Goal: Transaction & Acquisition: Book appointment/travel/reservation

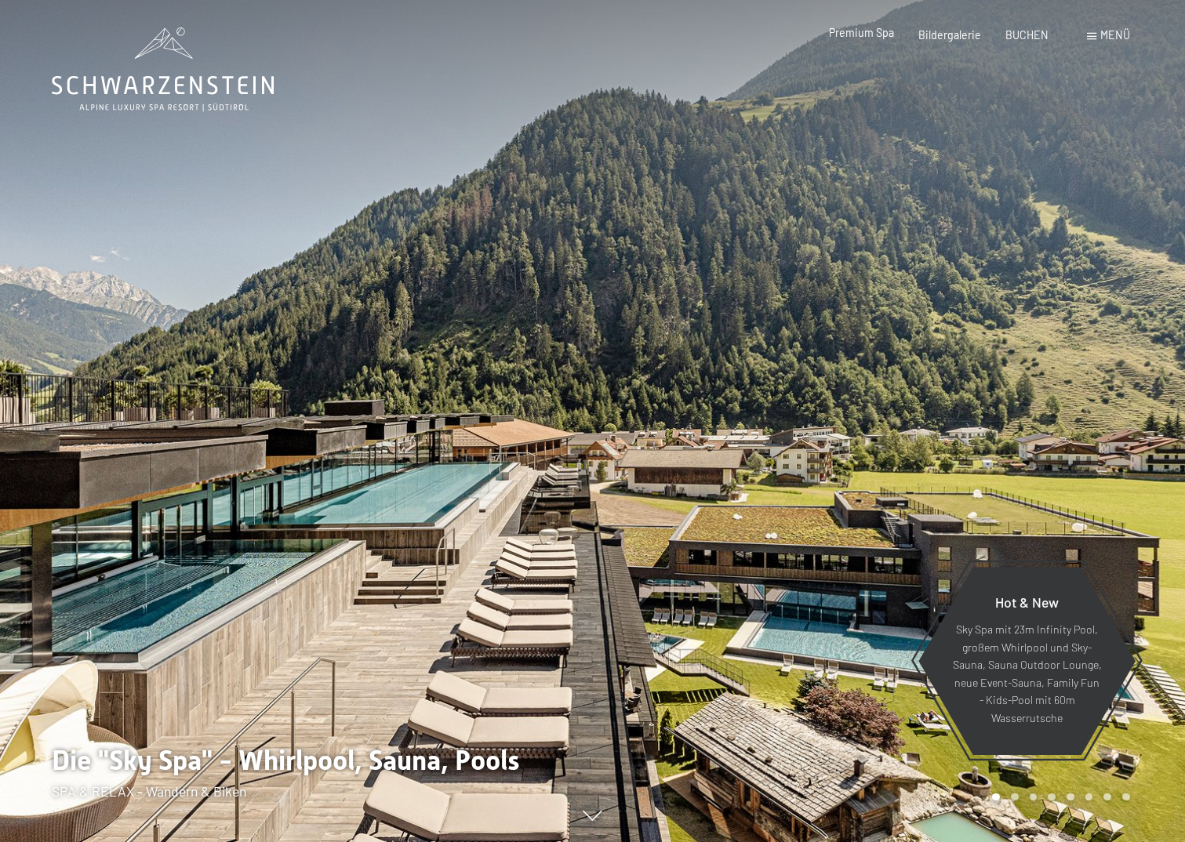
click at [874, 30] on span "Premium Spa" at bounding box center [861, 32] width 65 height 13
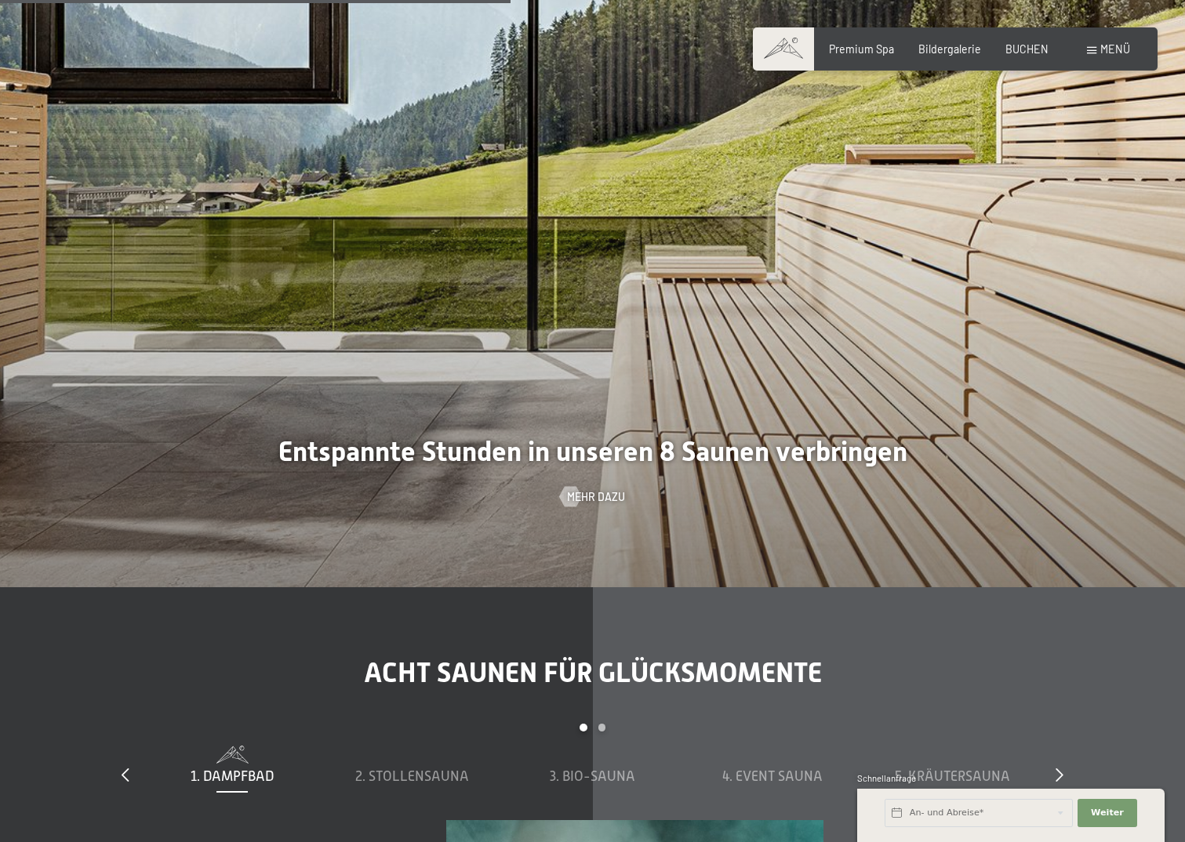
scroll to position [4705, 0]
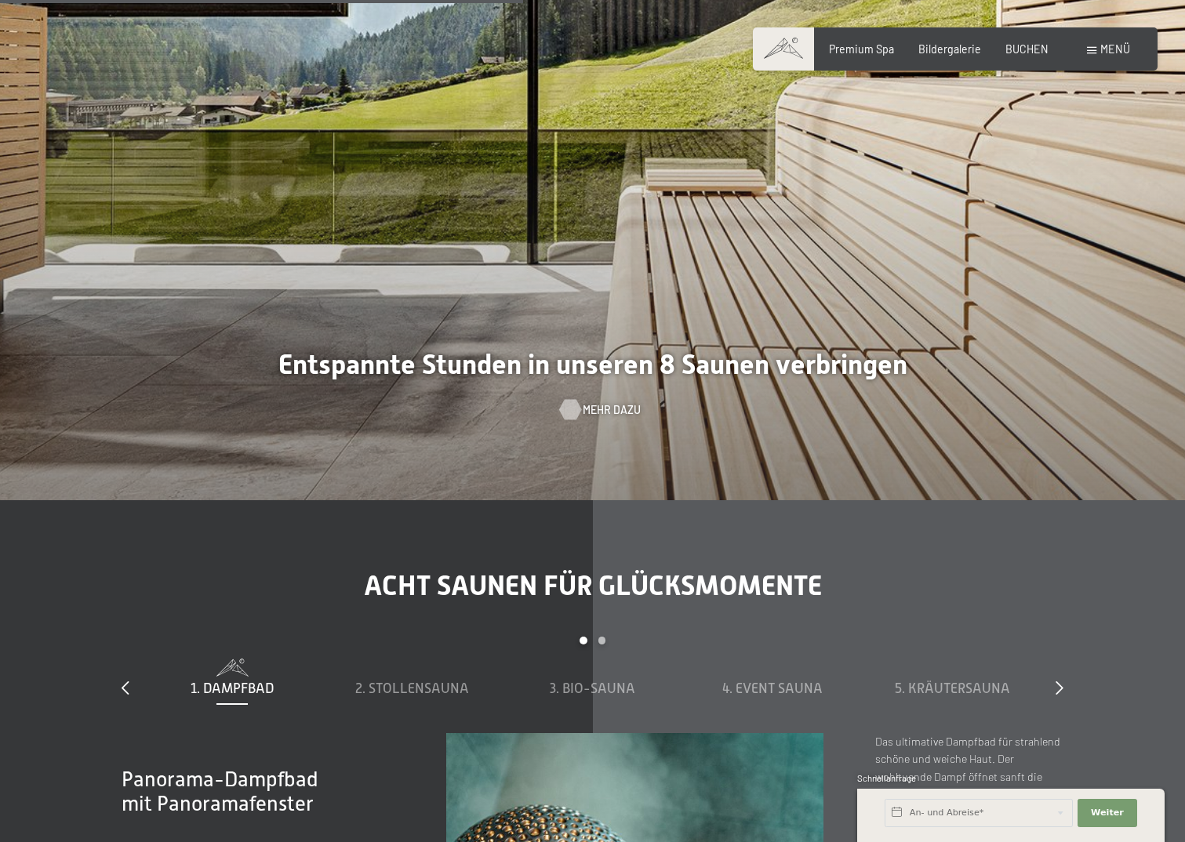
click at [584, 402] on span "Mehr dazu" at bounding box center [612, 410] width 58 height 16
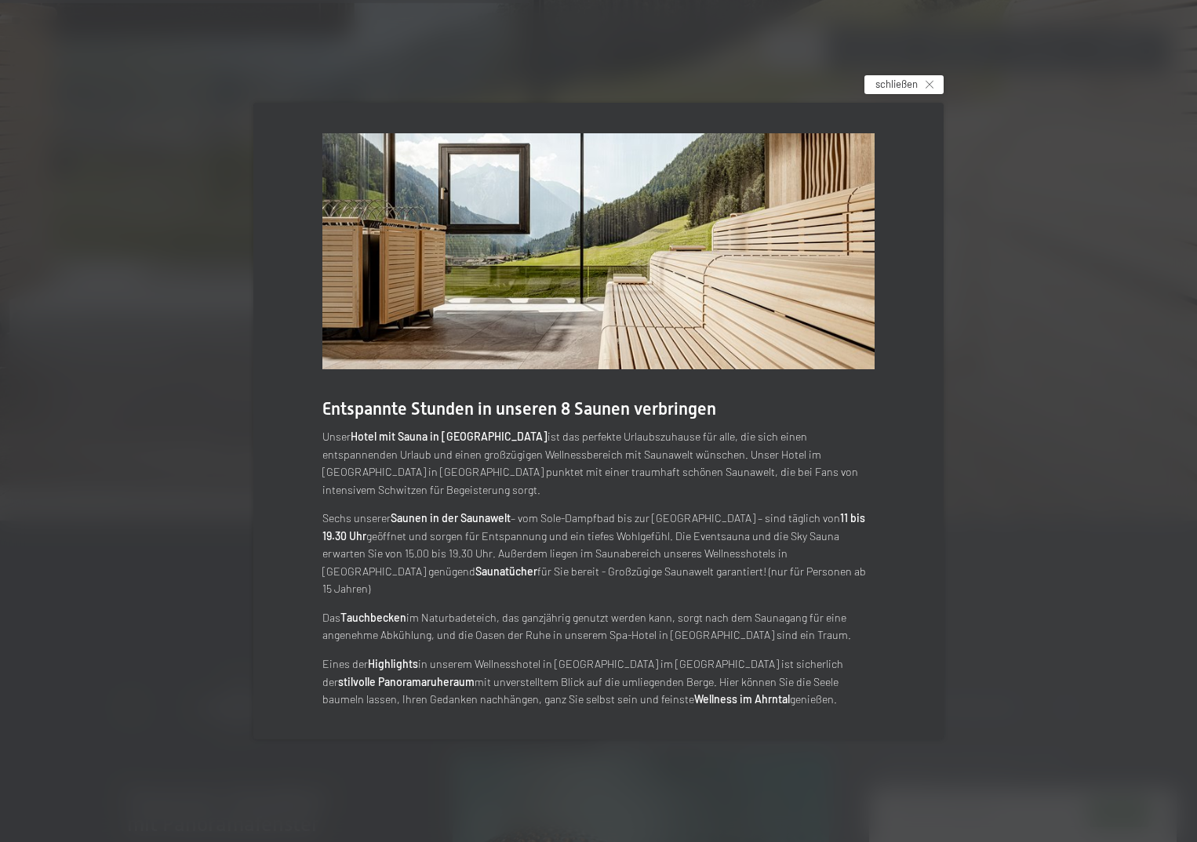
click at [916, 91] on span "schließen" at bounding box center [896, 84] width 42 height 14
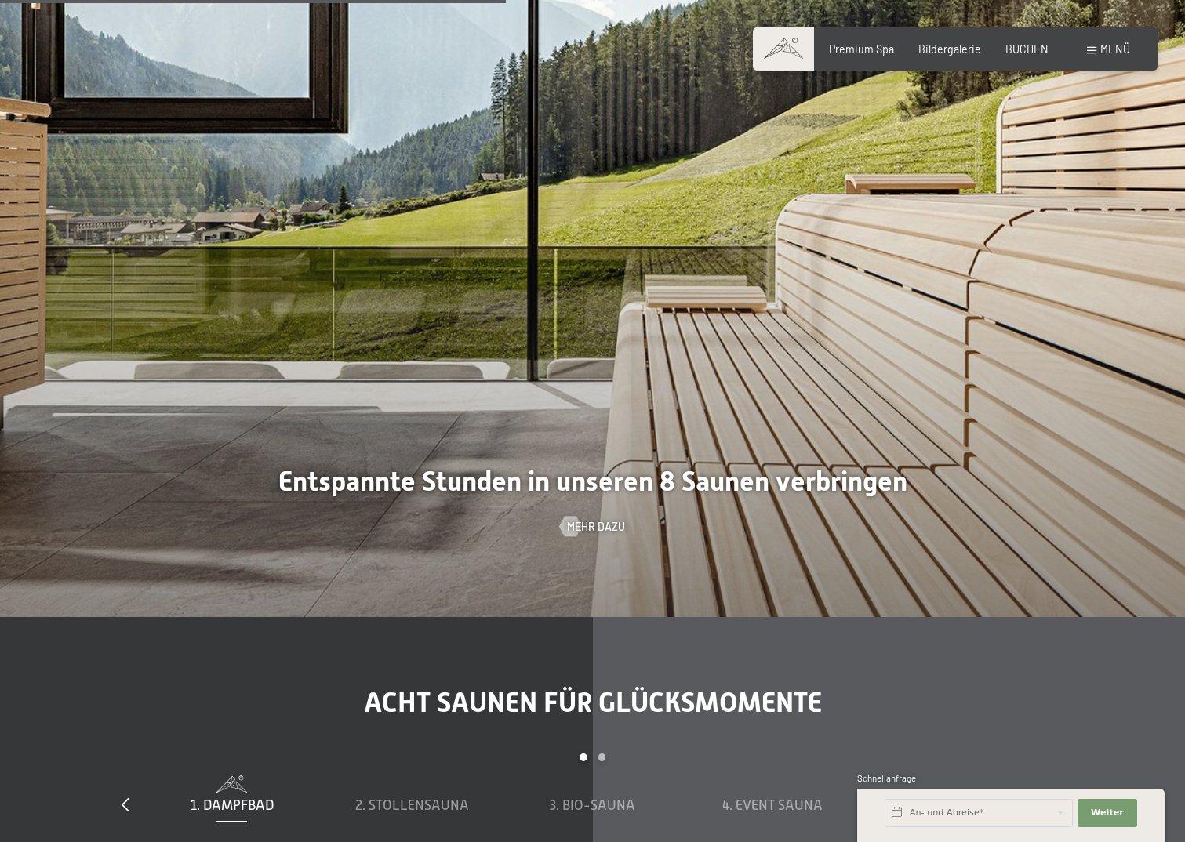
scroll to position [4548, 0]
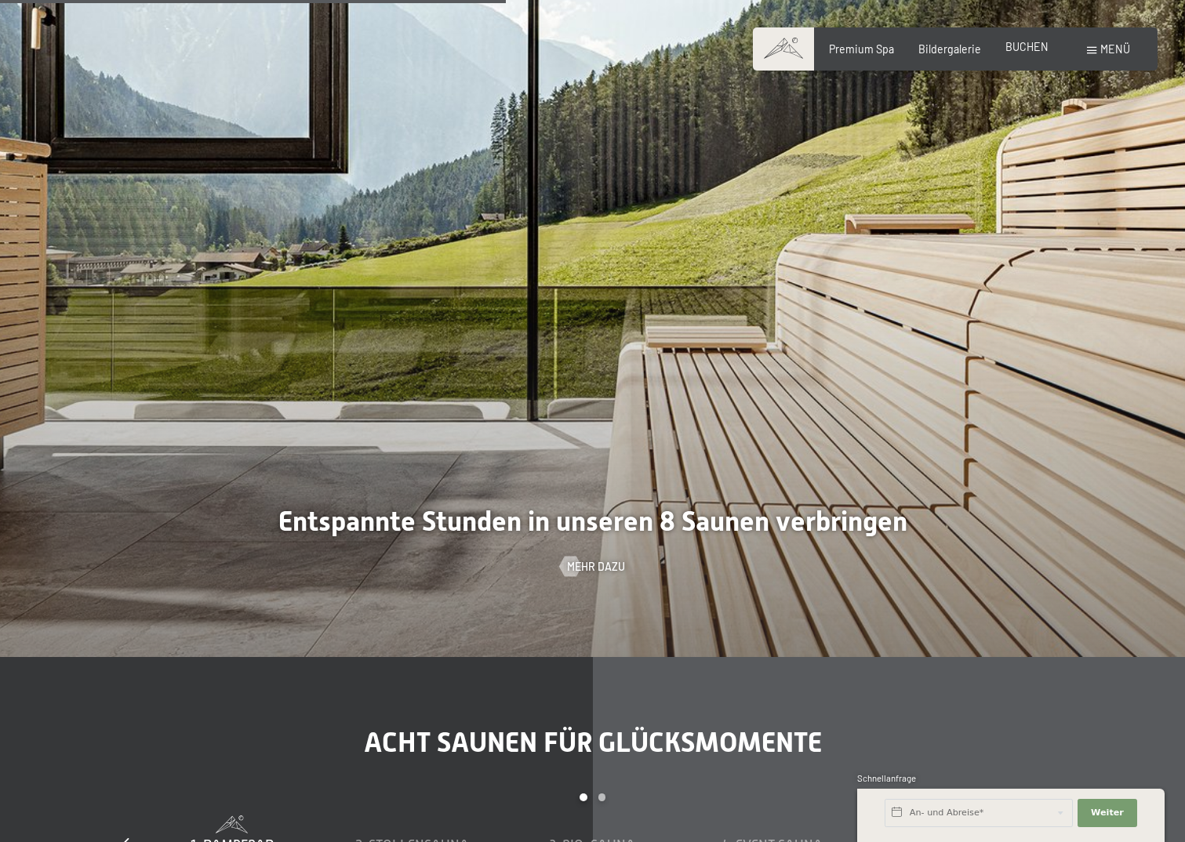
click at [1019, 42] on span "BUCHEN" at bounding box center [1026, 46] width 43 height 13
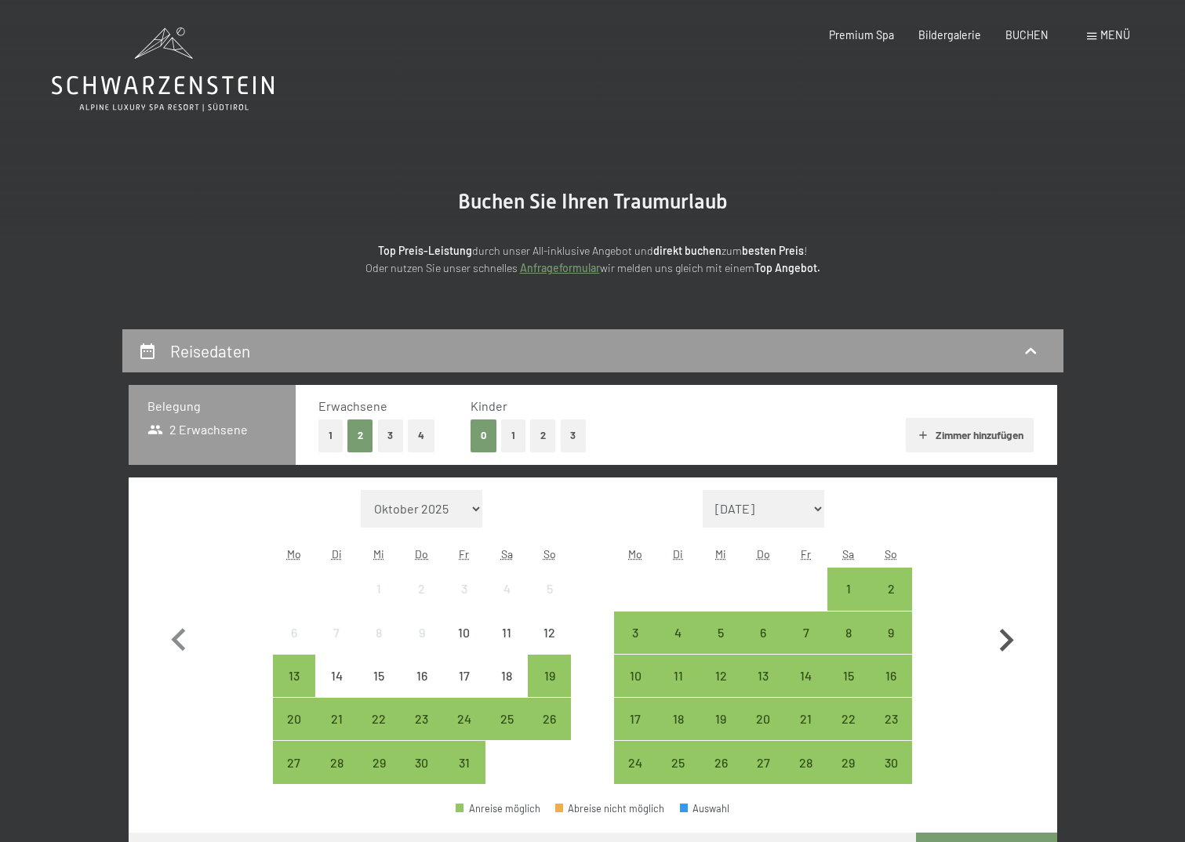
click at [1003, 637] on icon "button" at bounding box center [1005, 640] width 45 height 45
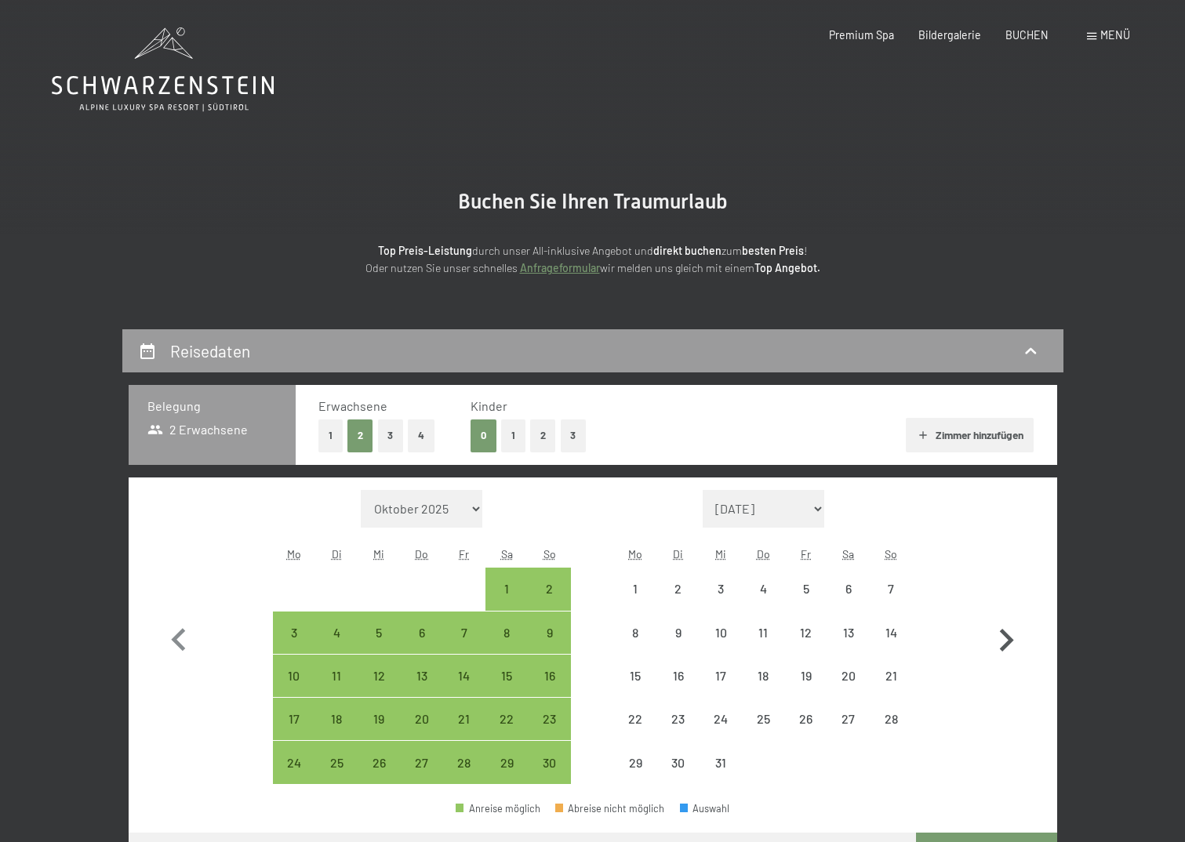
click at [1003, 637] on icon "button" at bounding box center [1005, 640] width 45 height 45
select select "2025-12-01"
select select "2026-01-01"
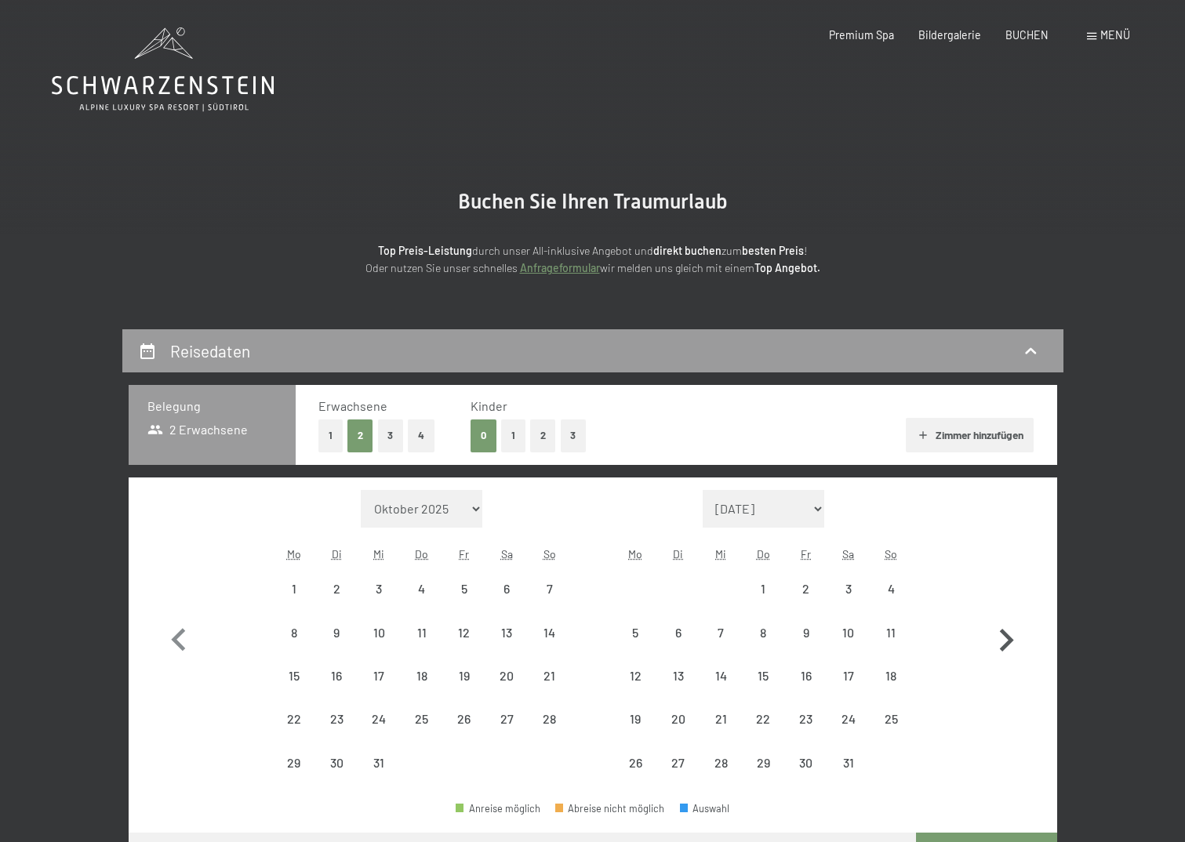
click at [1003, 637] on icon "button" at bounding box center [1005, 640] width 45 height 45
click at [1003, 637] on button "button" at bounding box center [1005, 637] width 45 height 295
select select "2026-03-01"
select select "2026-04-01"
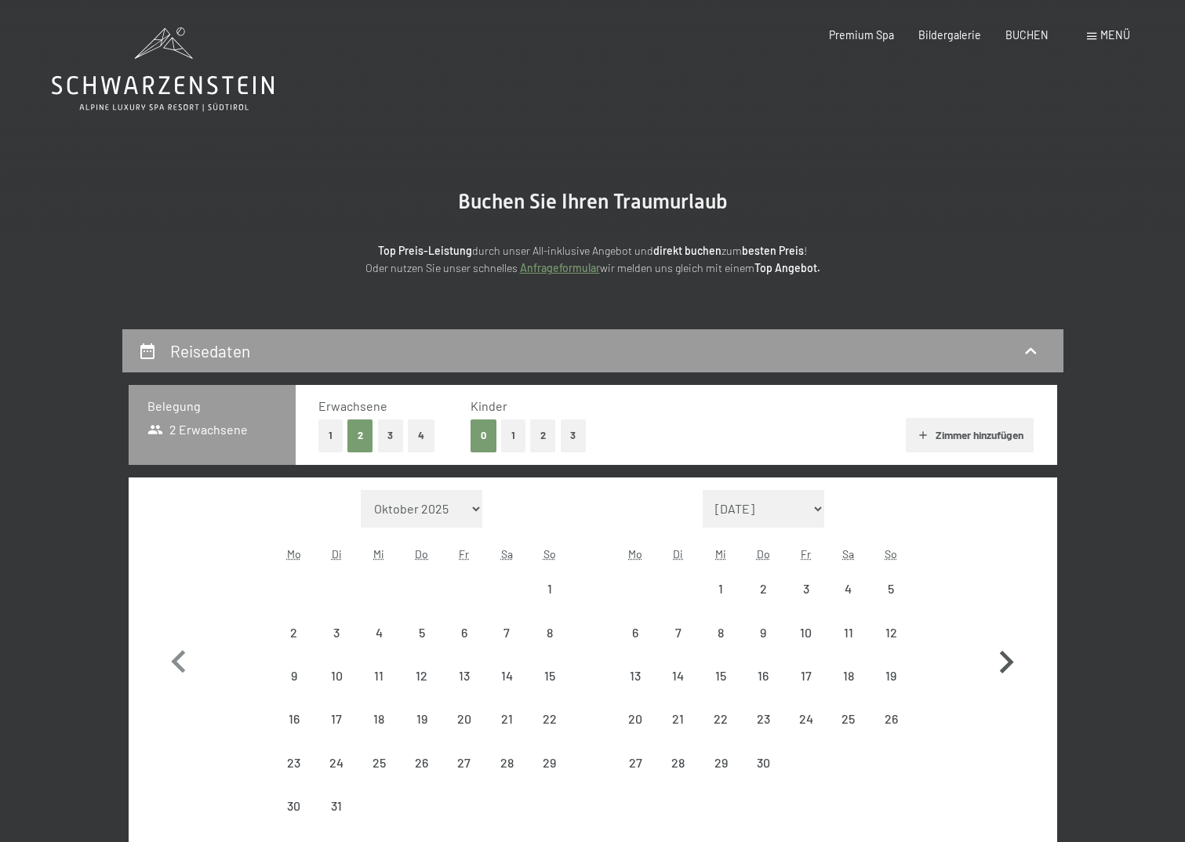
click at [1003, 637] on button "button" at bounding box center [1005, 659] width 45 height 338
select select "2026-04-01"
select select "2026-05-01"
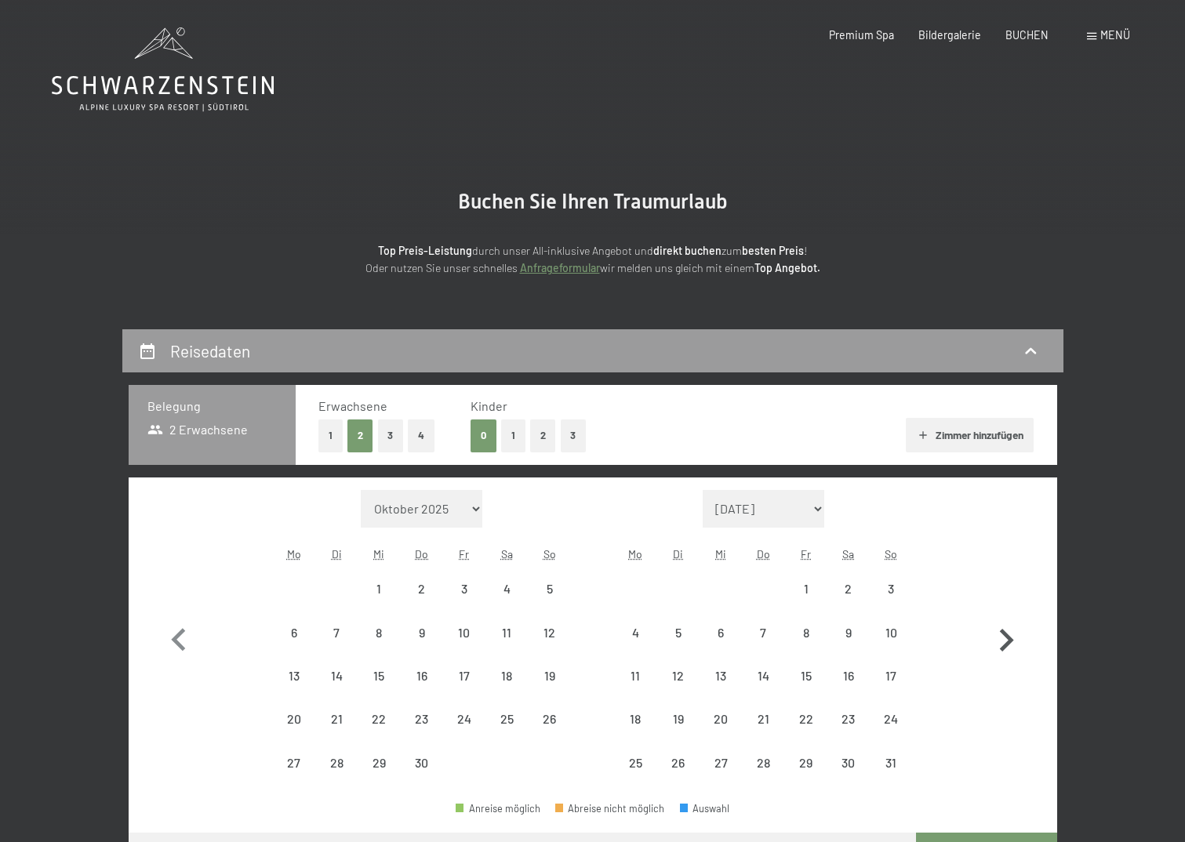
click at [1003, 637] on icon "button" at bounding box center [1005, 640] width 45 height 45
select select "2026-06-01"
select select "2026-07-01"
select select "2026-06-01"
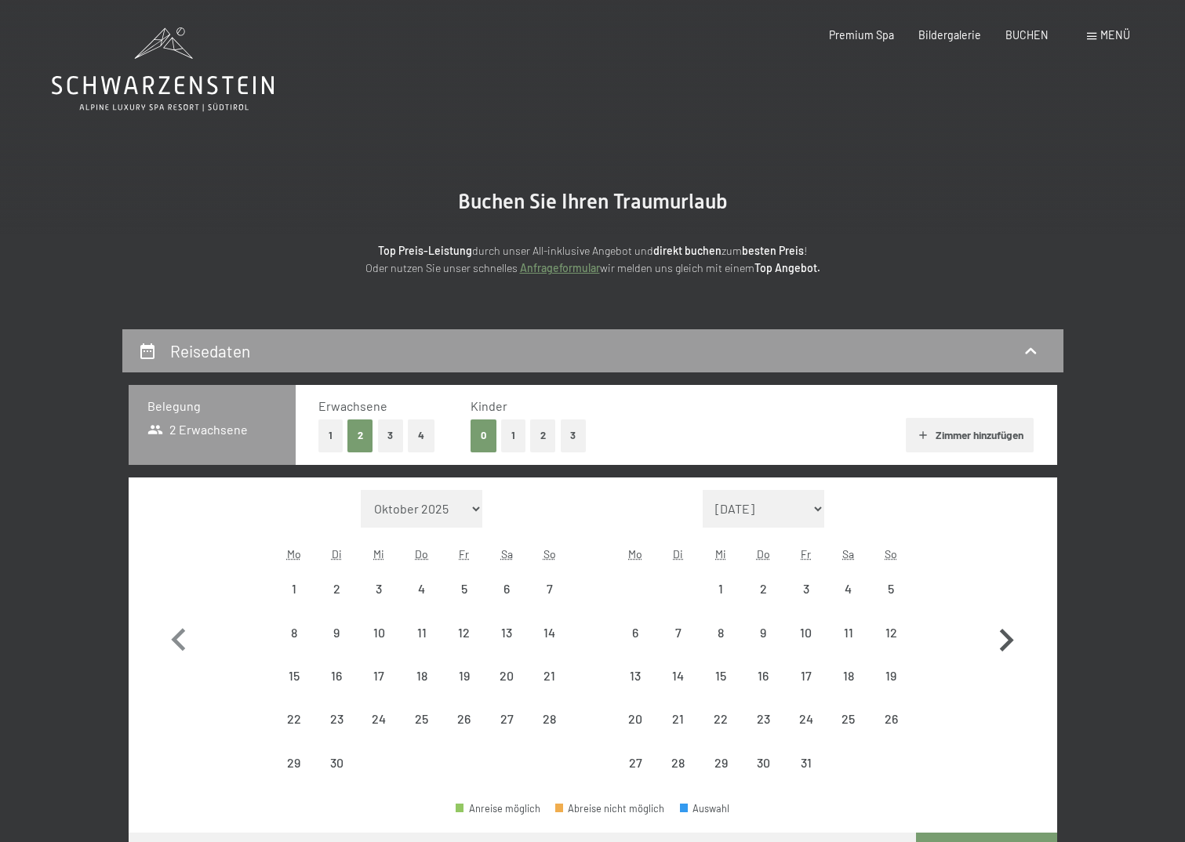
select select "2026-07-01"
click at [1003, 637] on icon "button" at bounding box center [1005, 640] width 45 height 45
select select "2026-07-01"
select select "2026-08-01"
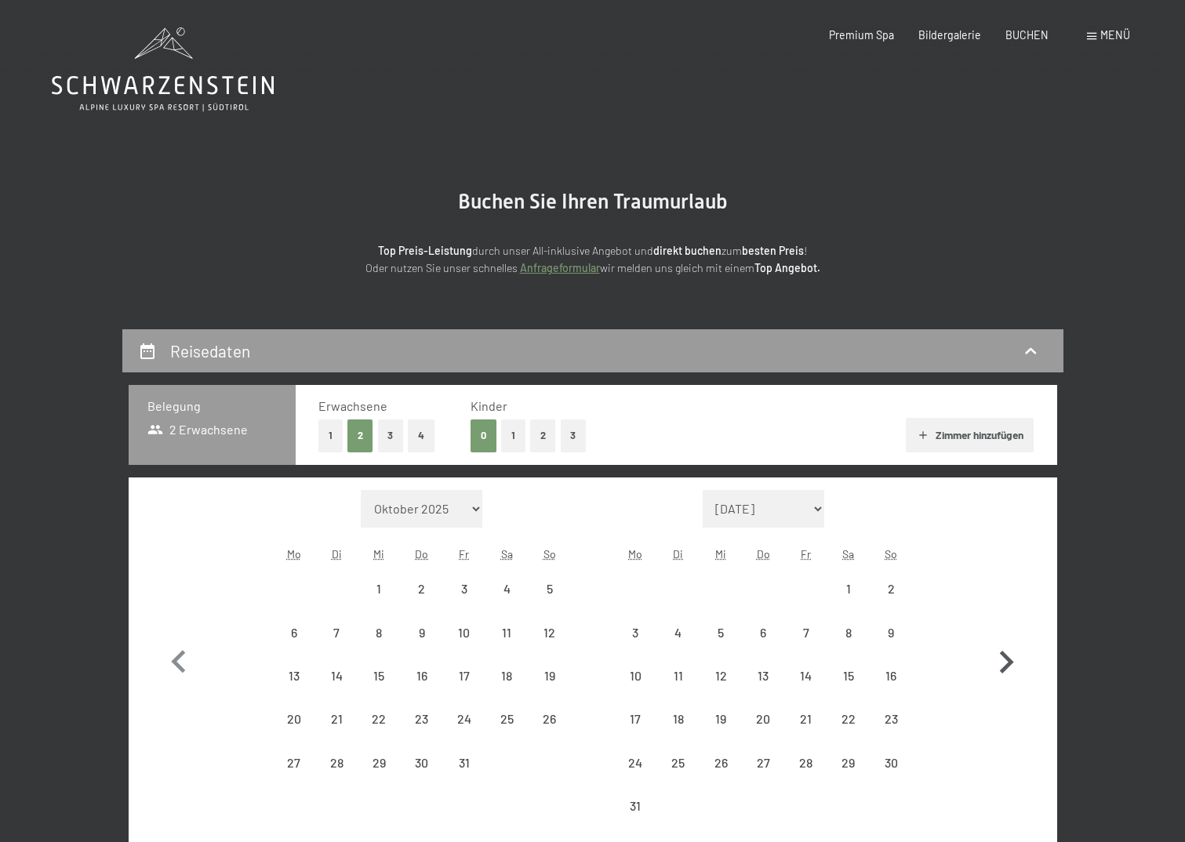
select select "2026-07-01"
select select "2026-08-01"
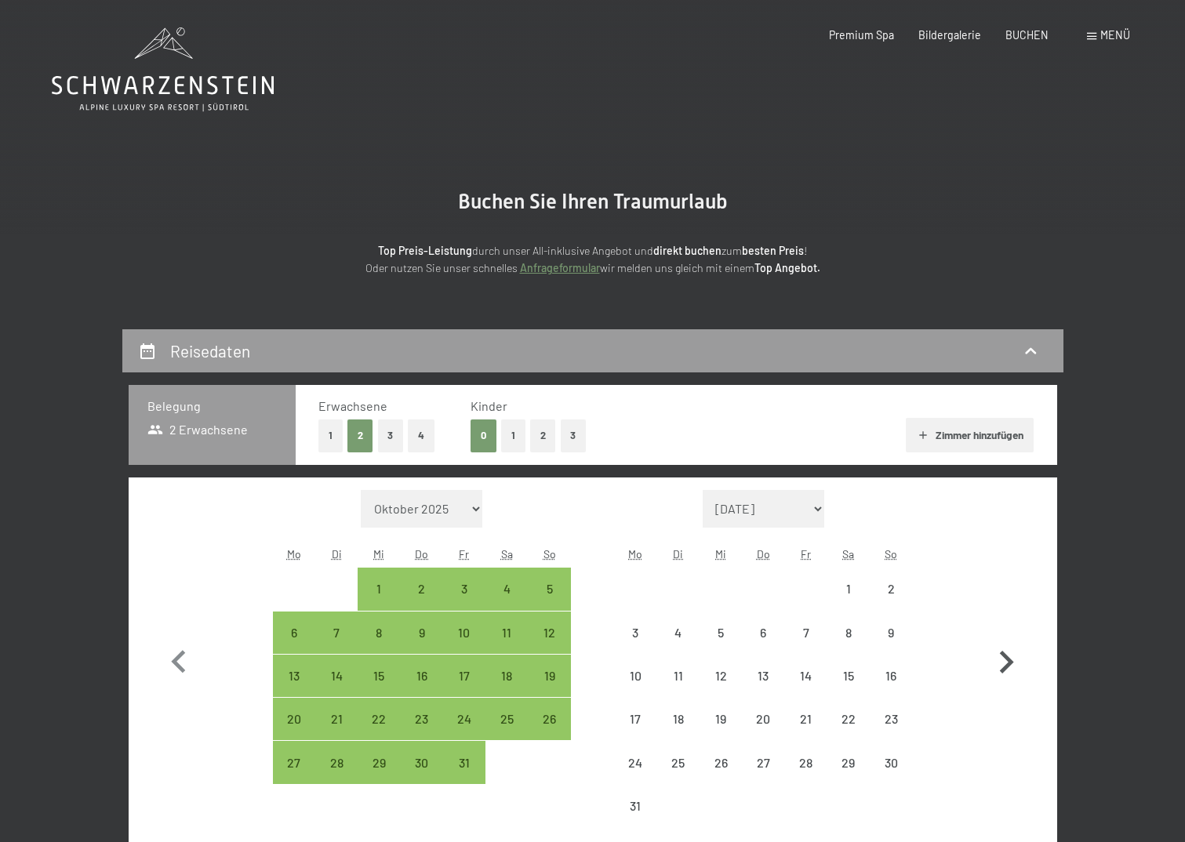
click at [1003, 637] on button "button" at bounding box center [1005, 659] width 45 height 338
select select "2026-08-01"
select select "2026-09-01"
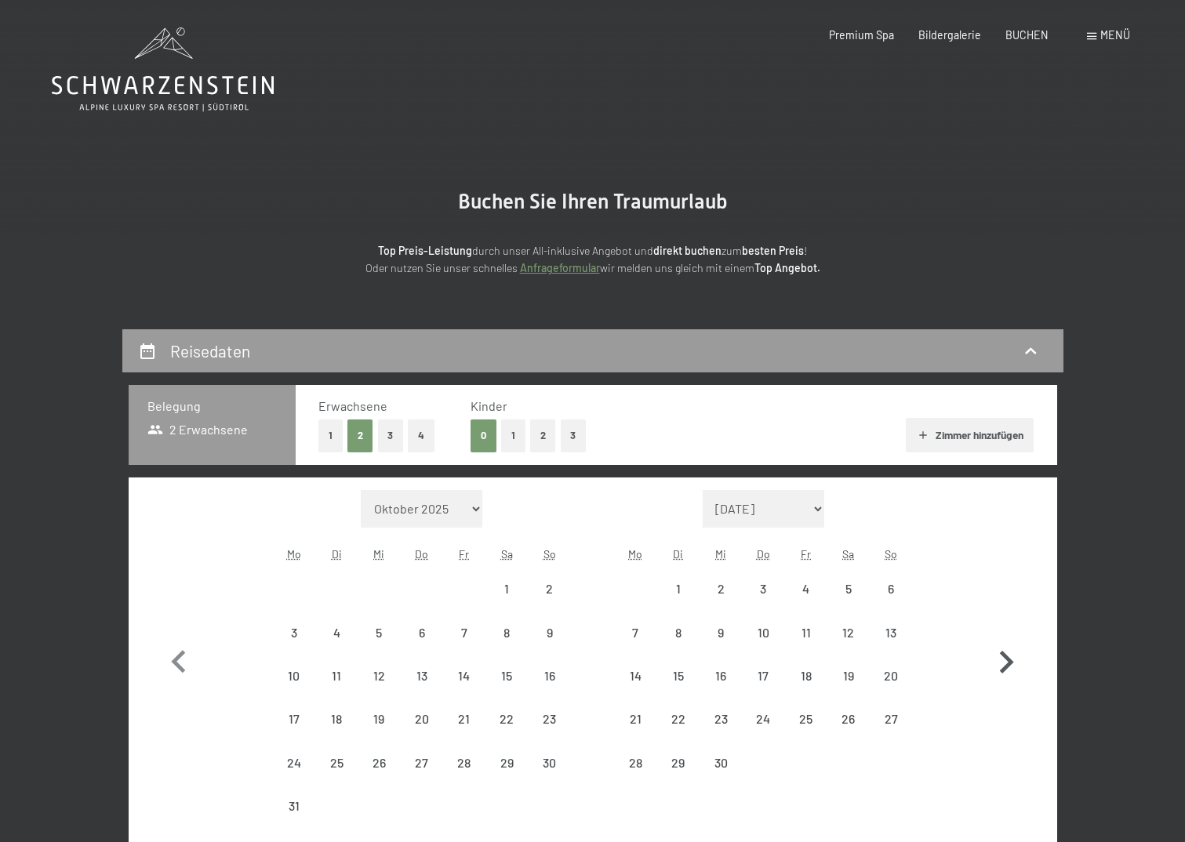
select select "2026-08-01"
select select "2026-09-01"
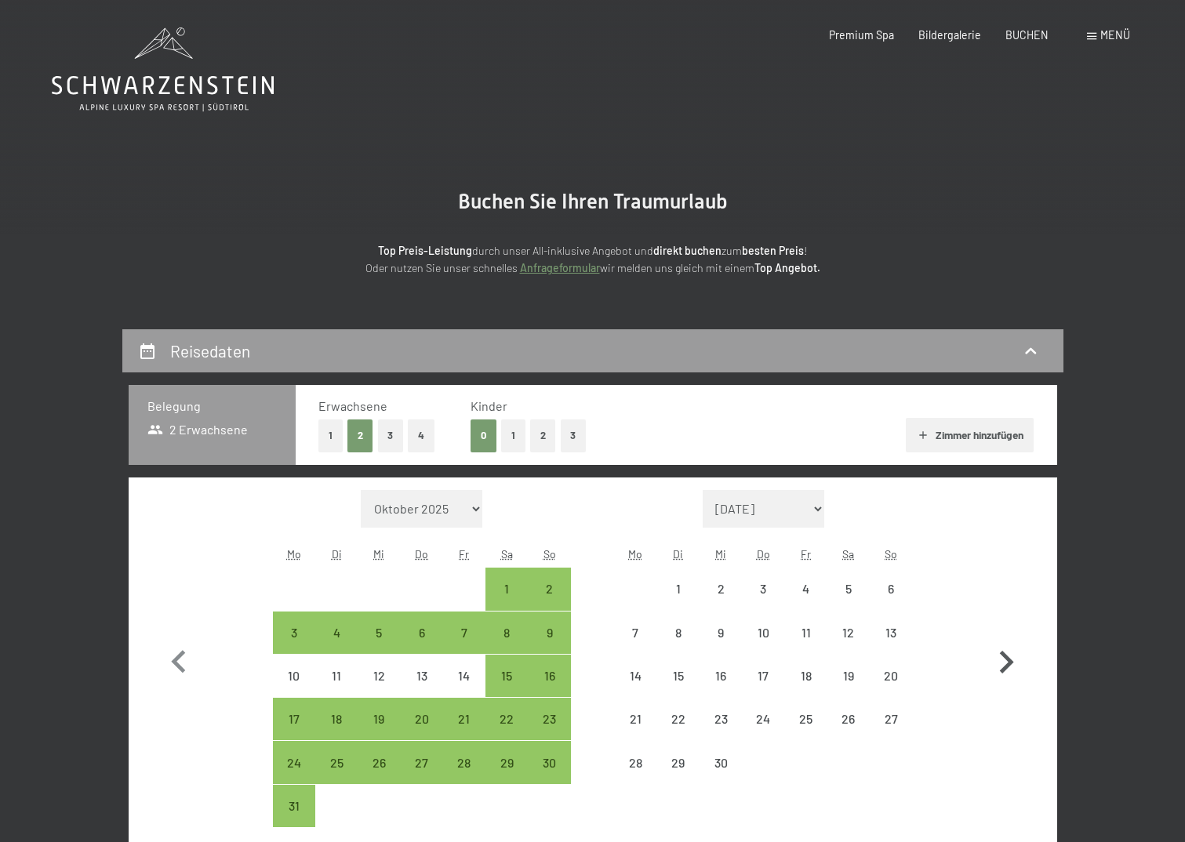
select select "2026-08-01"
select select "2026-09-01"
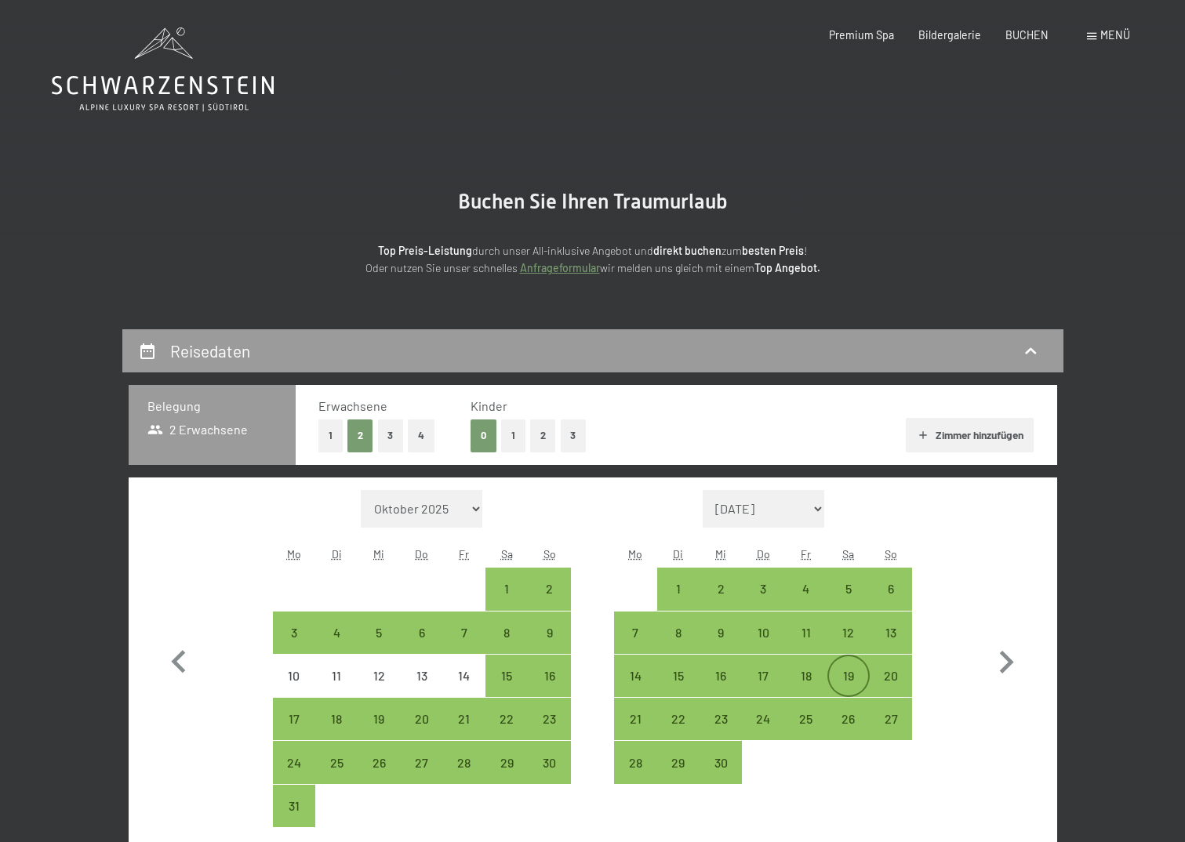
click at [852, 678] on div "19" at bounding box center [848, 689] width 39 height 39
select select "2026-08-01"
select select "2026-09-01"
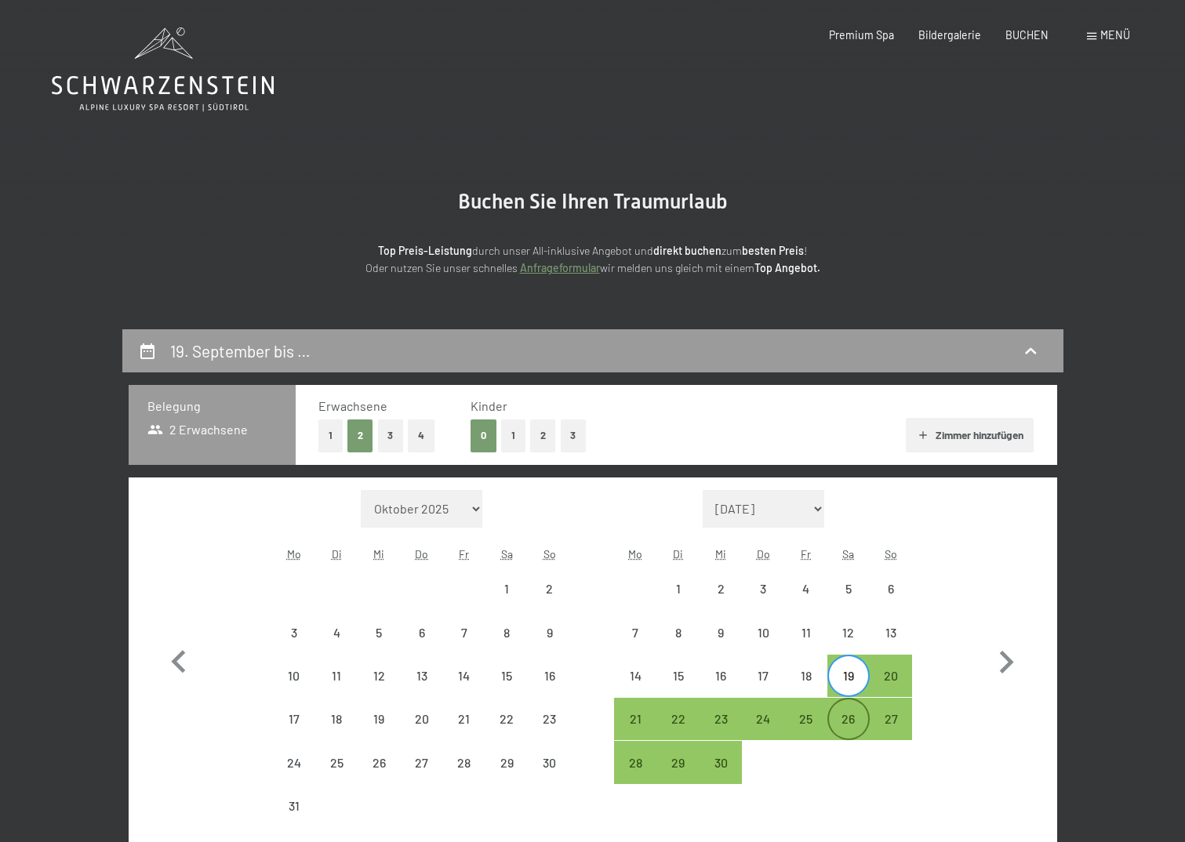
click at [852, 708] on div "26" at bounding box center [848, 718] width 39 height 39
select select "2026-08-01"
select select "2026-09-01"
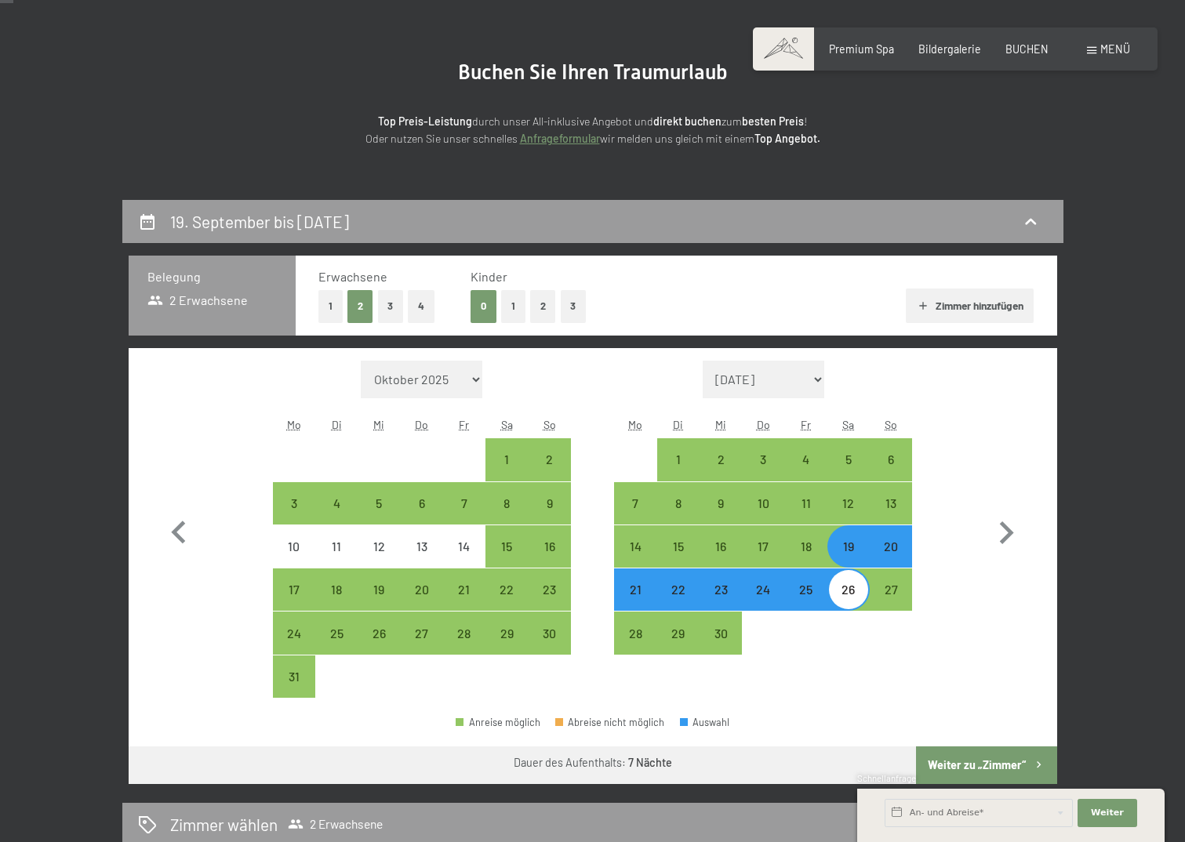
scroll to position [157, 0]
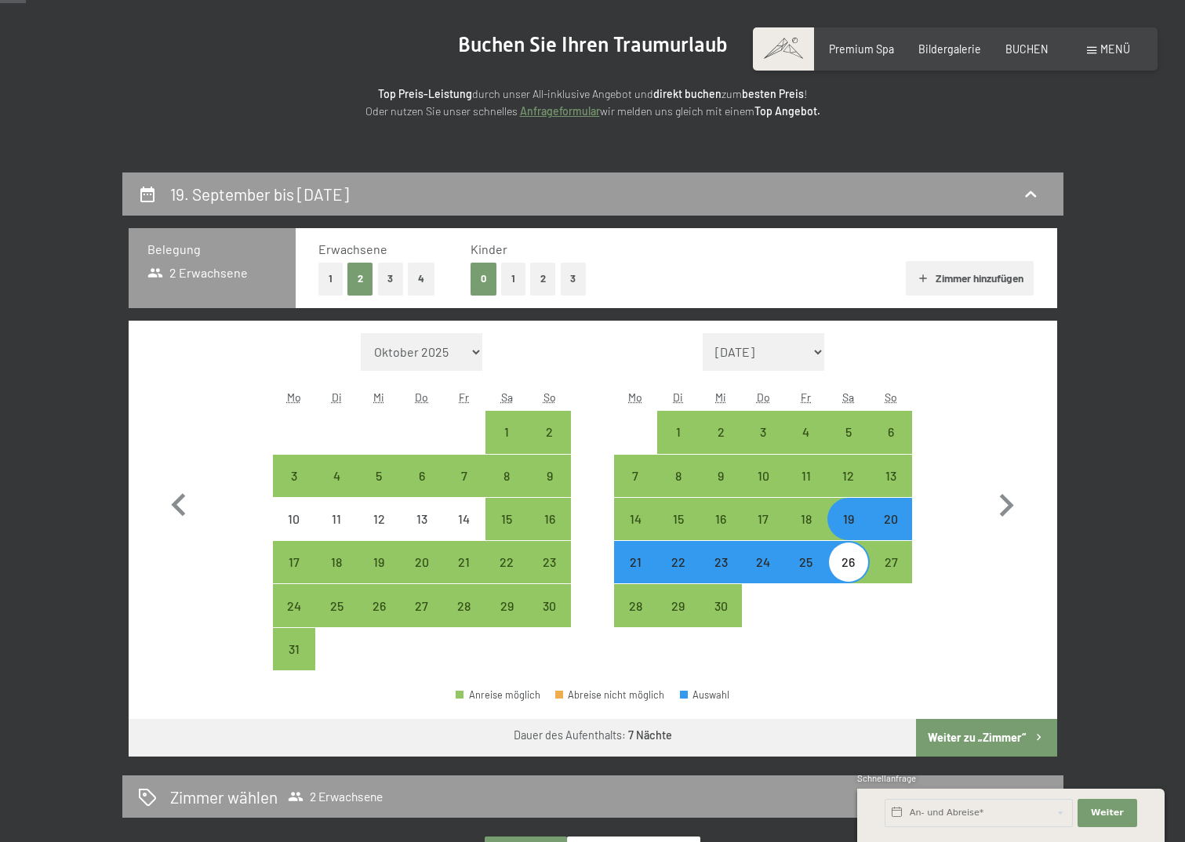
click at [972, 732] on button "Weiter zu „Zimmer“" at bounding box center [986, 738] width 140 height 38
select select "2026-08-01"
select select "2026-09-01"
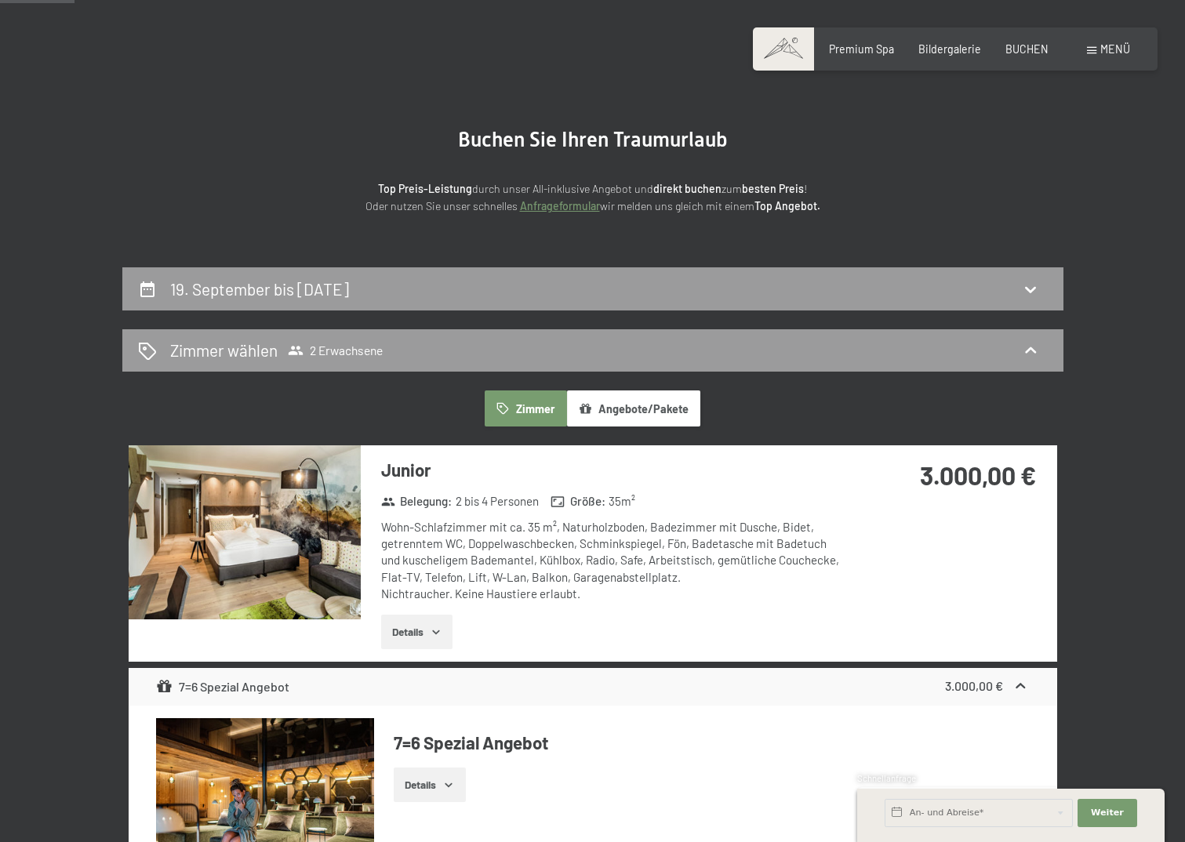
scroll to position [0, 0]
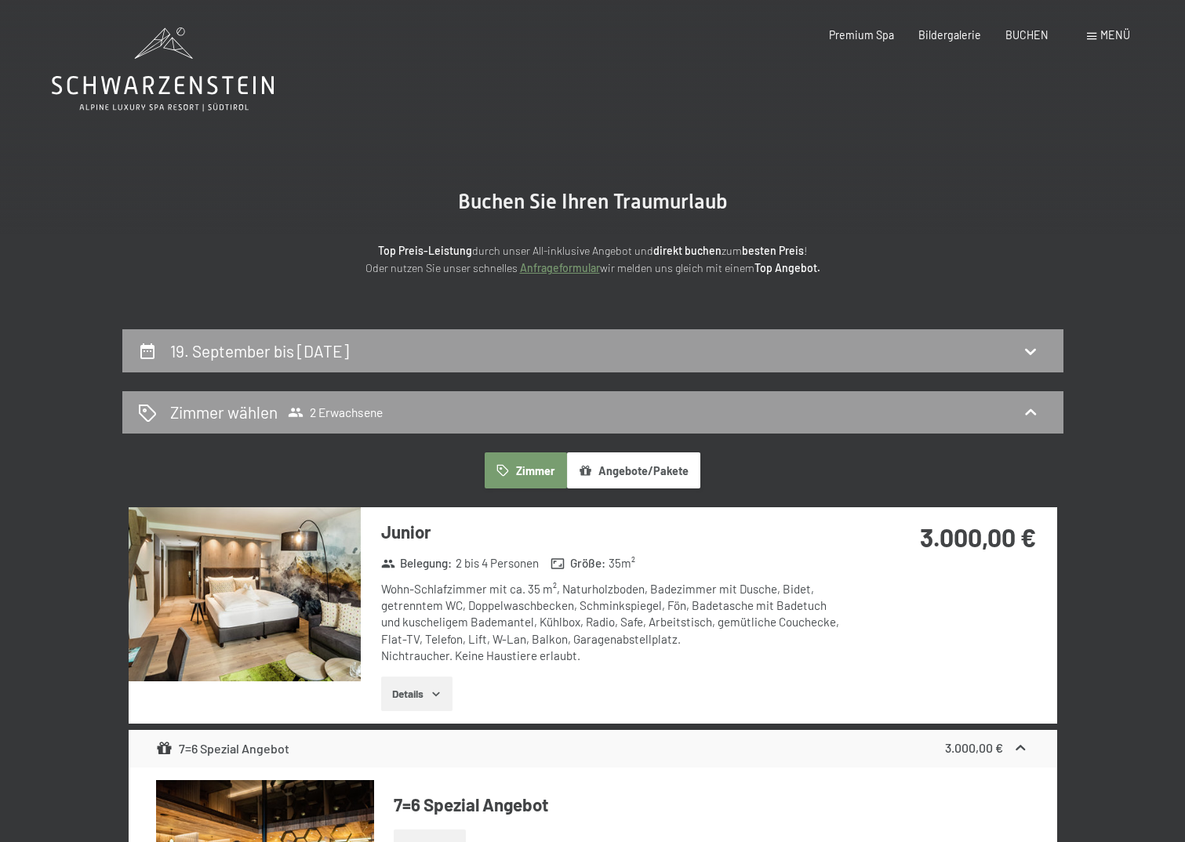
click at [427, 694] on button "Details" at bounding box center [416, 694] width 71 height 35
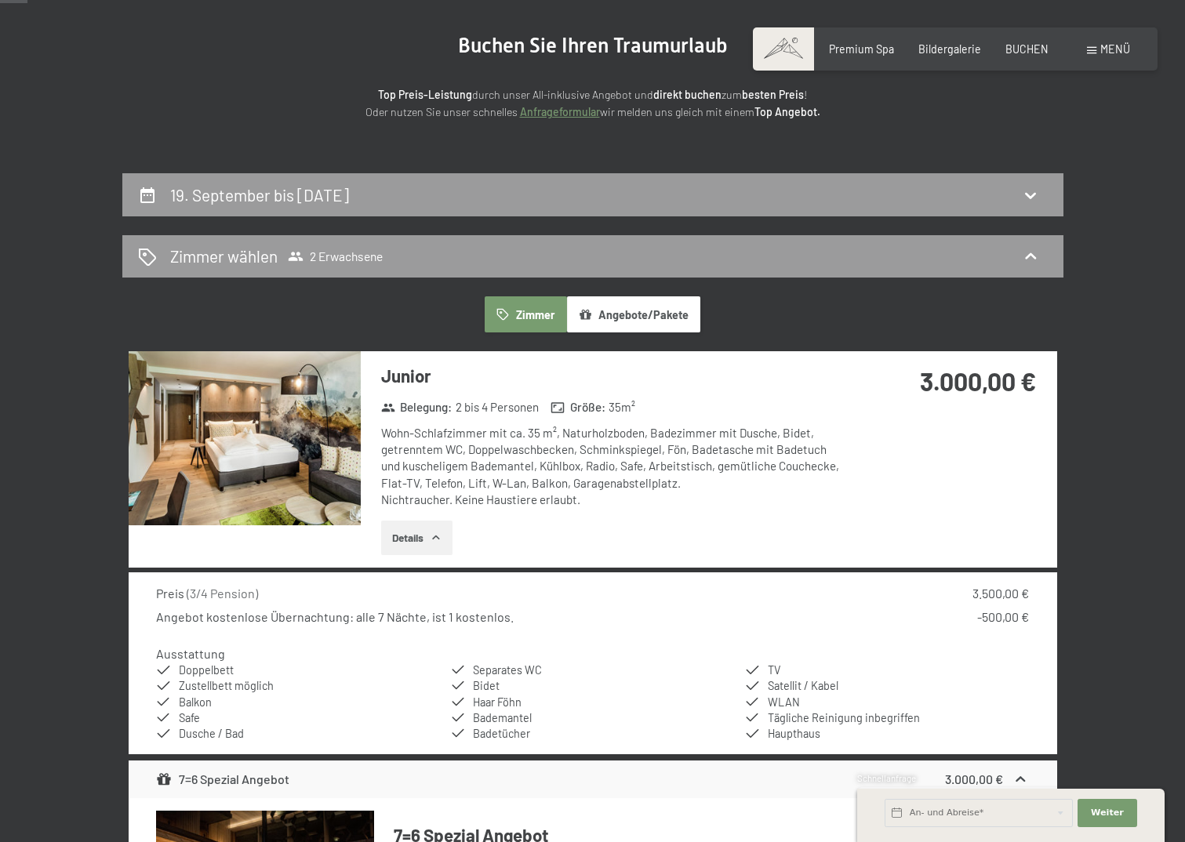
scroll to position [157, 0]
